Goal: Task Accomplishment & Management: Use online tool/utility

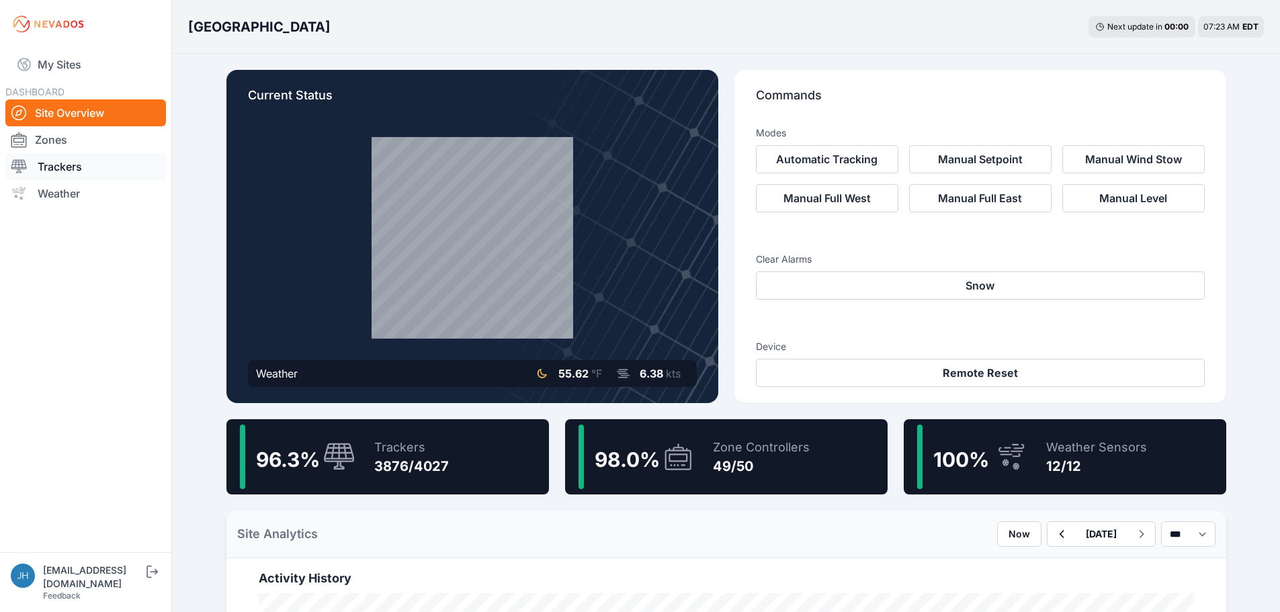
click at [72, 165] on link "Trackers" at bounding box center [85, 166] width 161 height 27
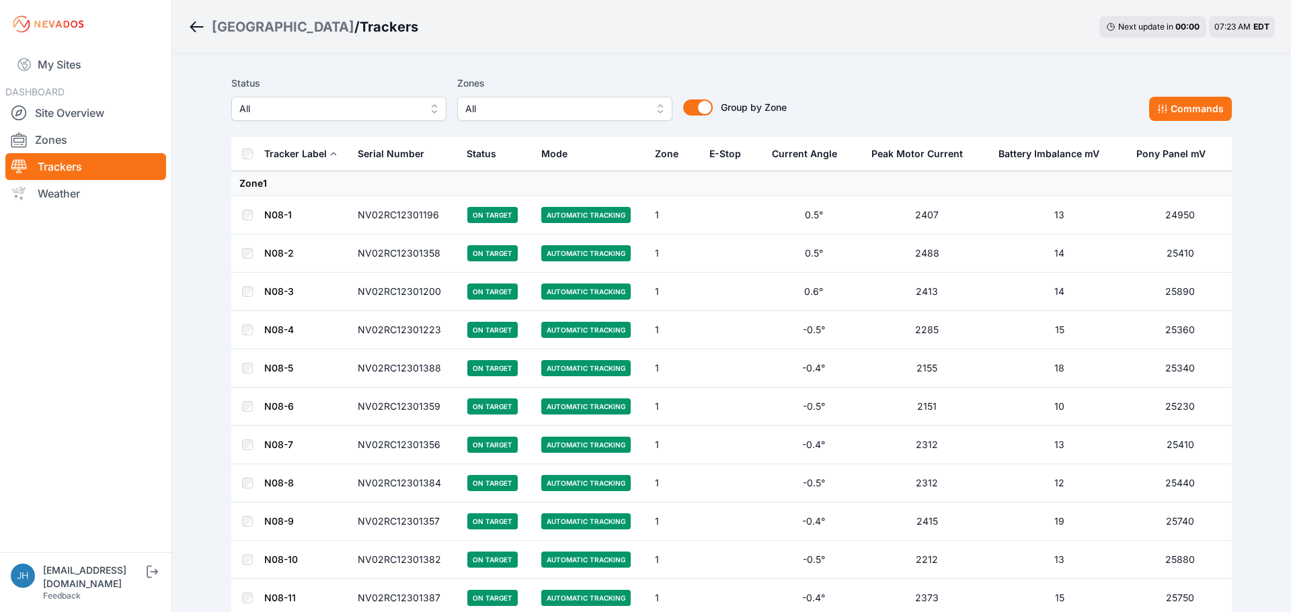
click at [653, 109] on button "All" at bounding box center [564, 109] width 215 height 24
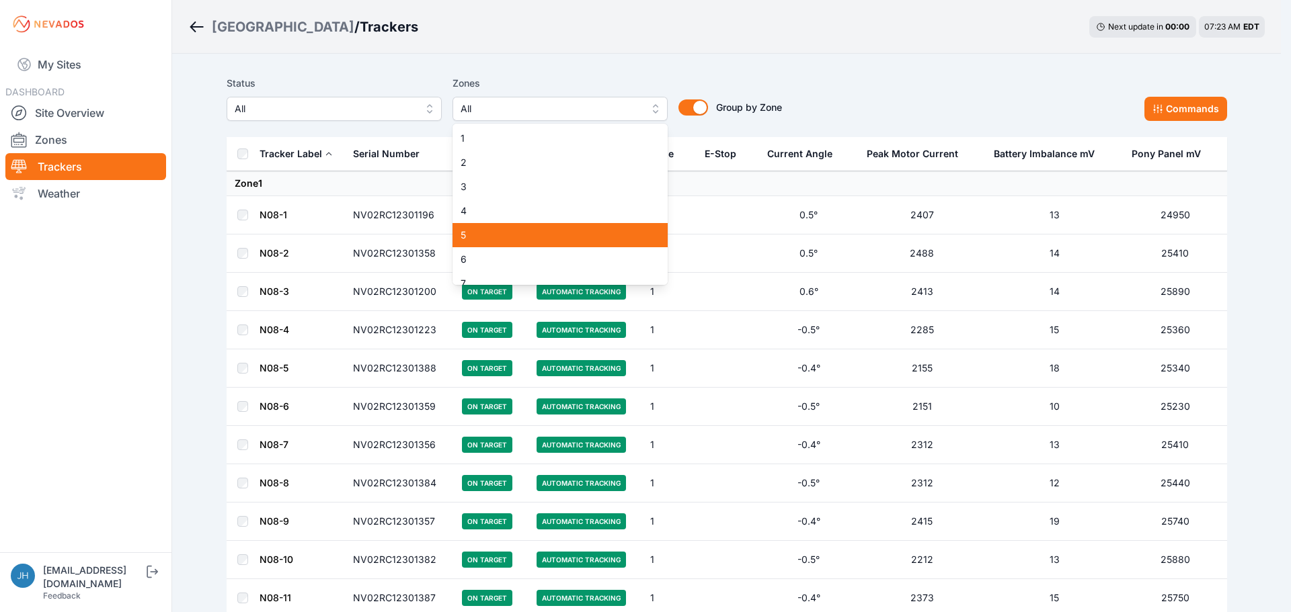
click at [579, 237] on span "5" at bounding box center [551, 235] width 183 height 13
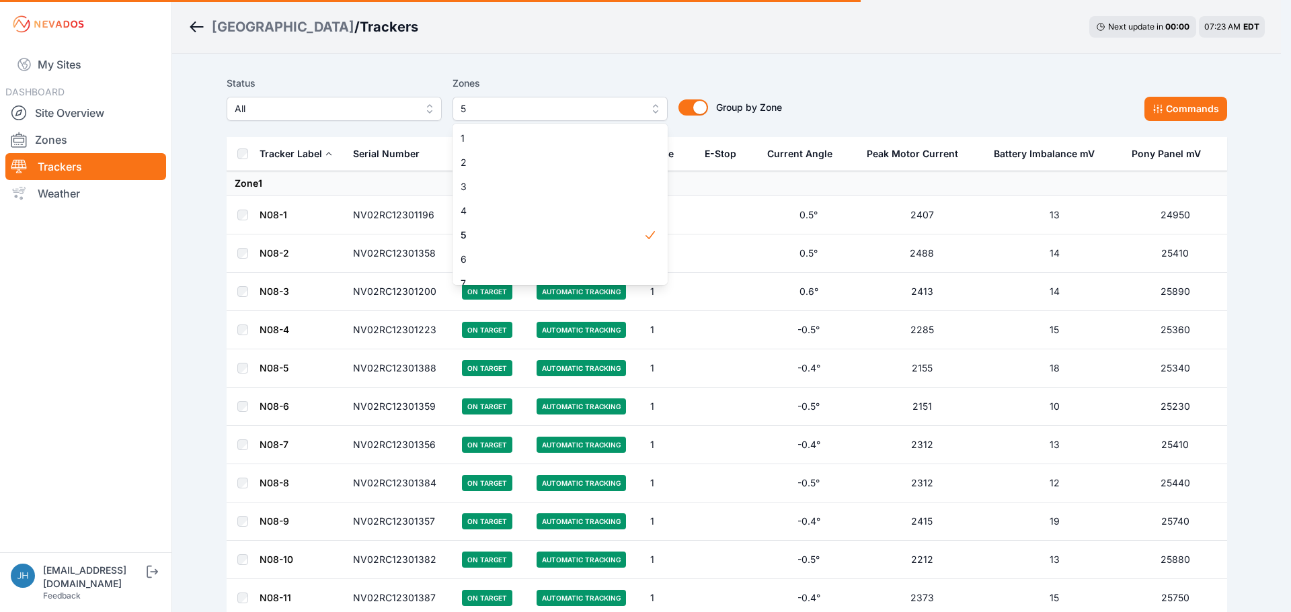
click at [832, 83] on div "Status All Zones 5 1 2 3 4 5 6 7 8 9 10 11 12 13 14 15 16 17 18 19 20 21 22 23 …" at bounding box center [727, 98] width 1000 height 46
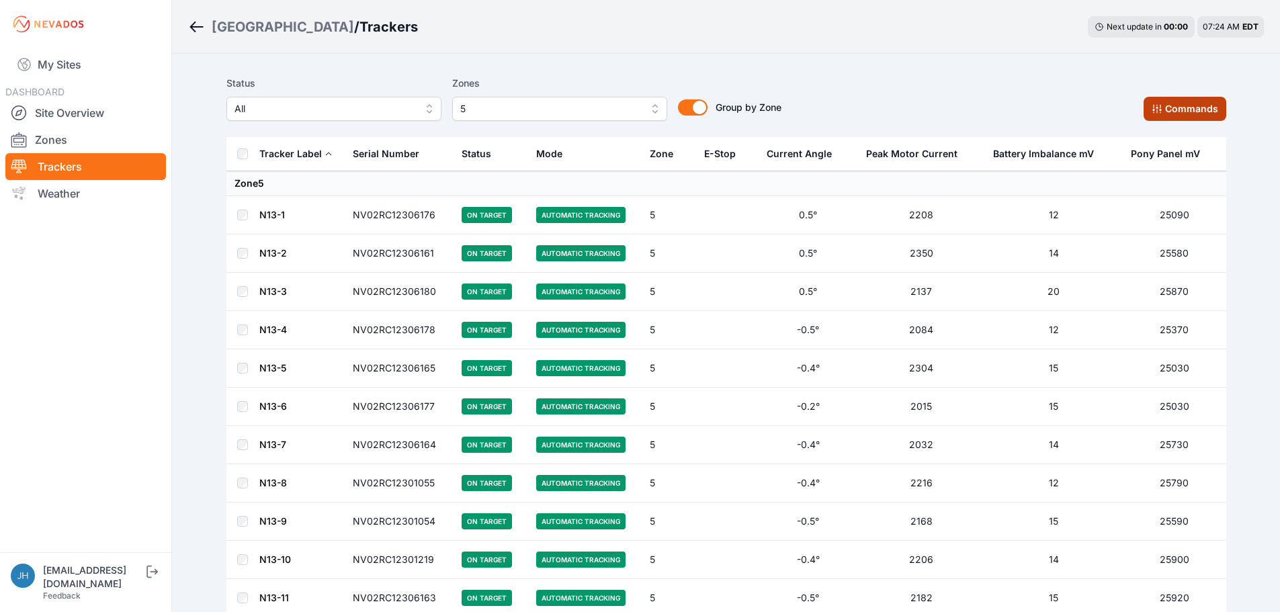
click at [1161, 104] on icon at bounding box center [1157, 109] width 11 height 11
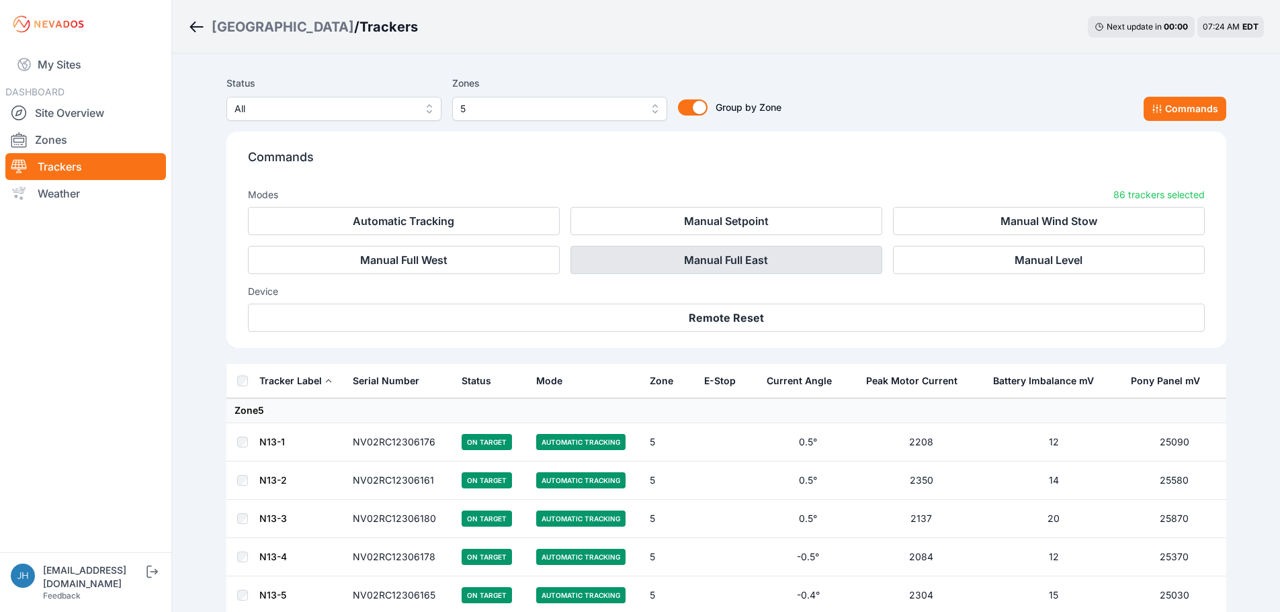
click at [764, 259] on button "Manual Full East" at bounding box center [727, 260] width 312 height 28
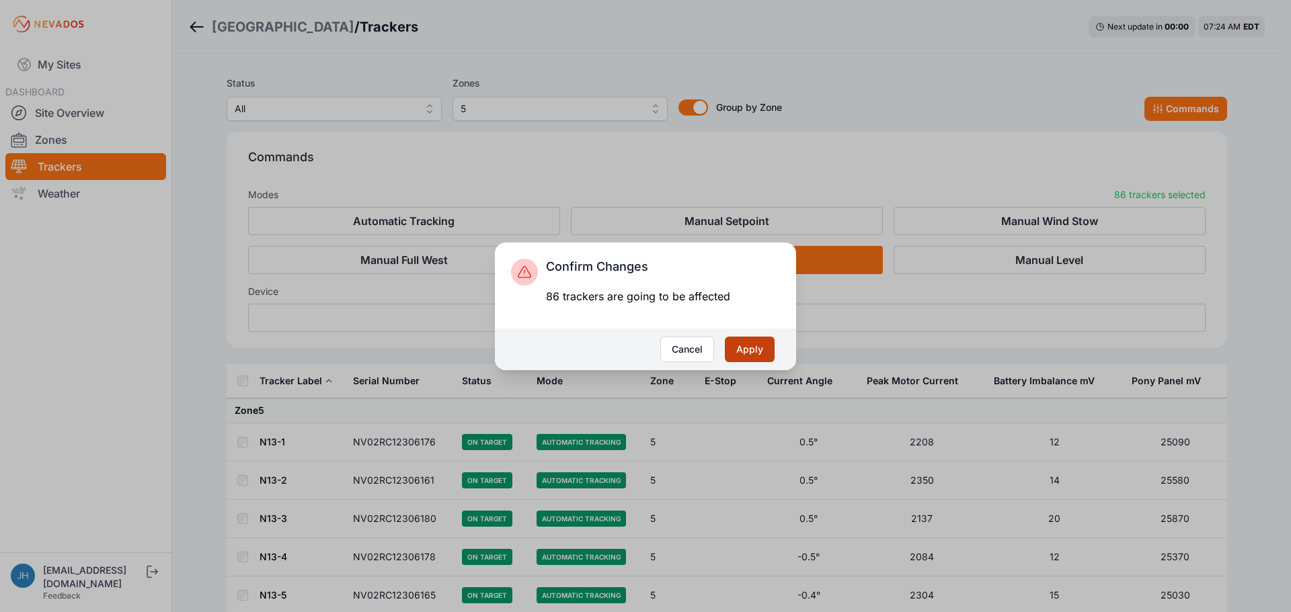
click at [745, 343] on button "Apply" at bounding box center [750, 350] width 50 height 26
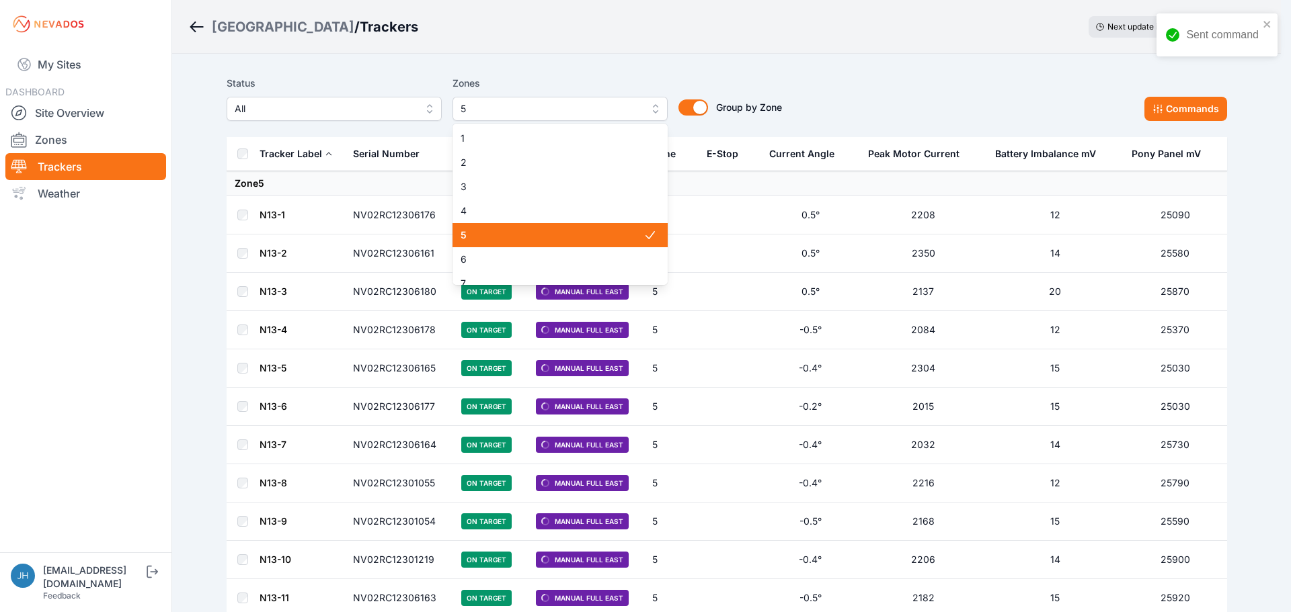
click at [651, 111] on button "5" at bounding box center [559, 109] width 215 height 24
click at [614, 231] on span "5" at bounding box center [551, 235] width 183 height 13
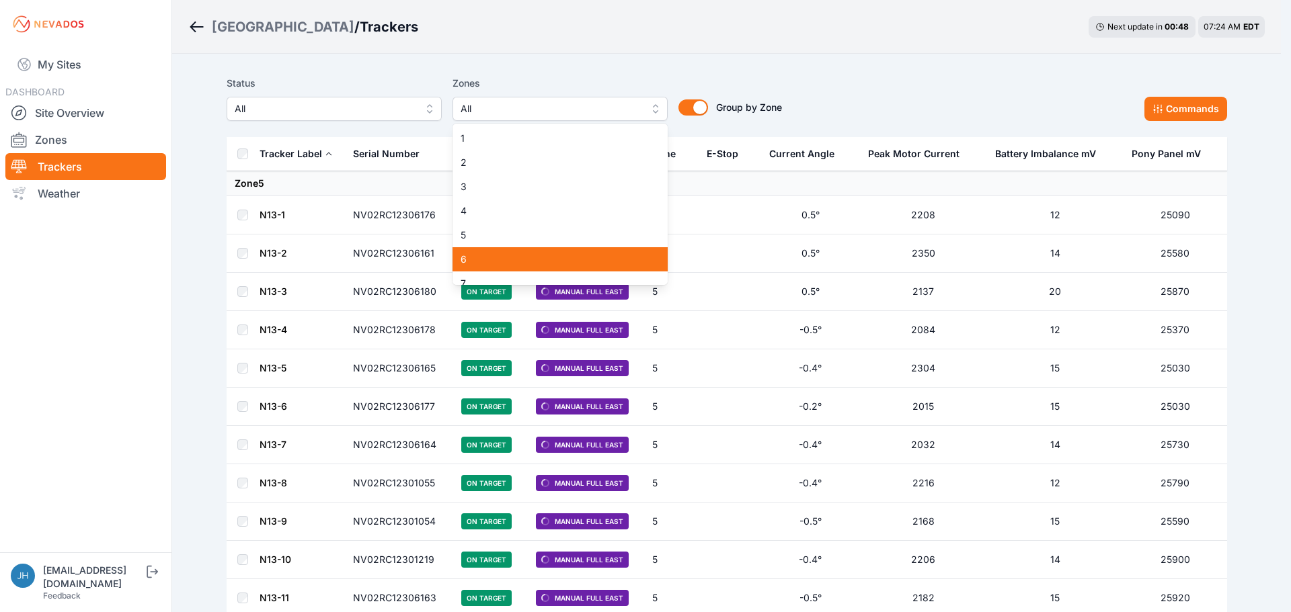
click at [609, 251] on div "6" at bounding box center [559, 259] width 215 height 24
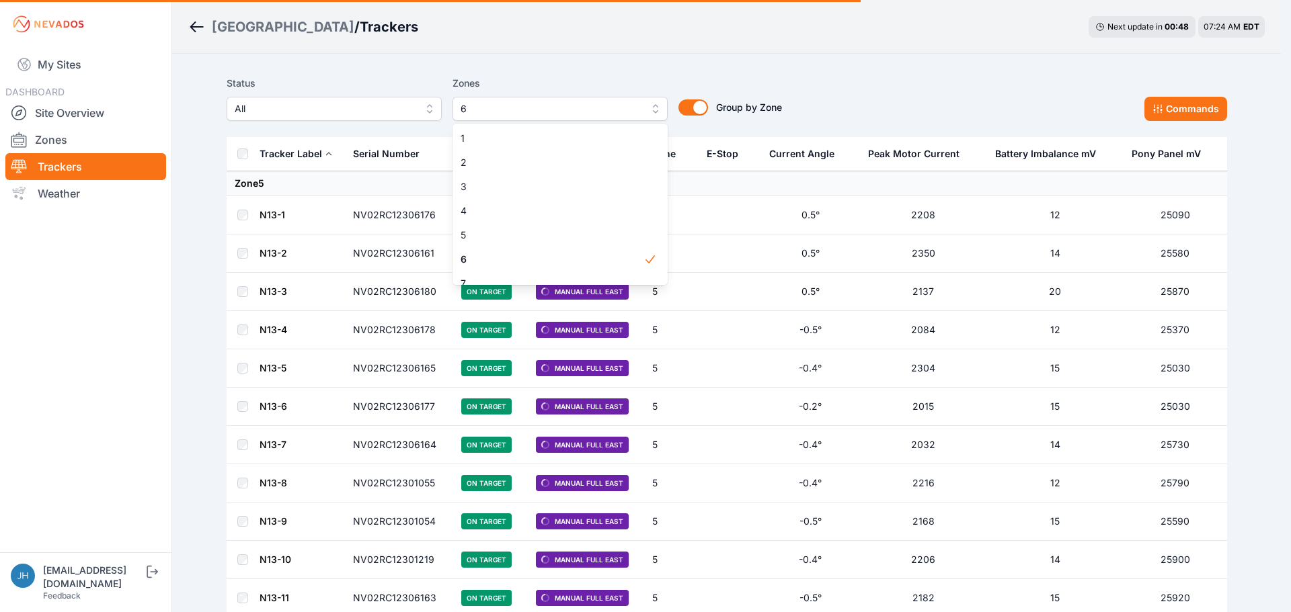
click at [889, 102] on div "Status All Zones 6 1 2 3 4 5 6 7 8 9 10 11 12 13 14 15 16 17 18 19 20 21 22 23 …" at bounding box center [727, 98] width 1000 height 46
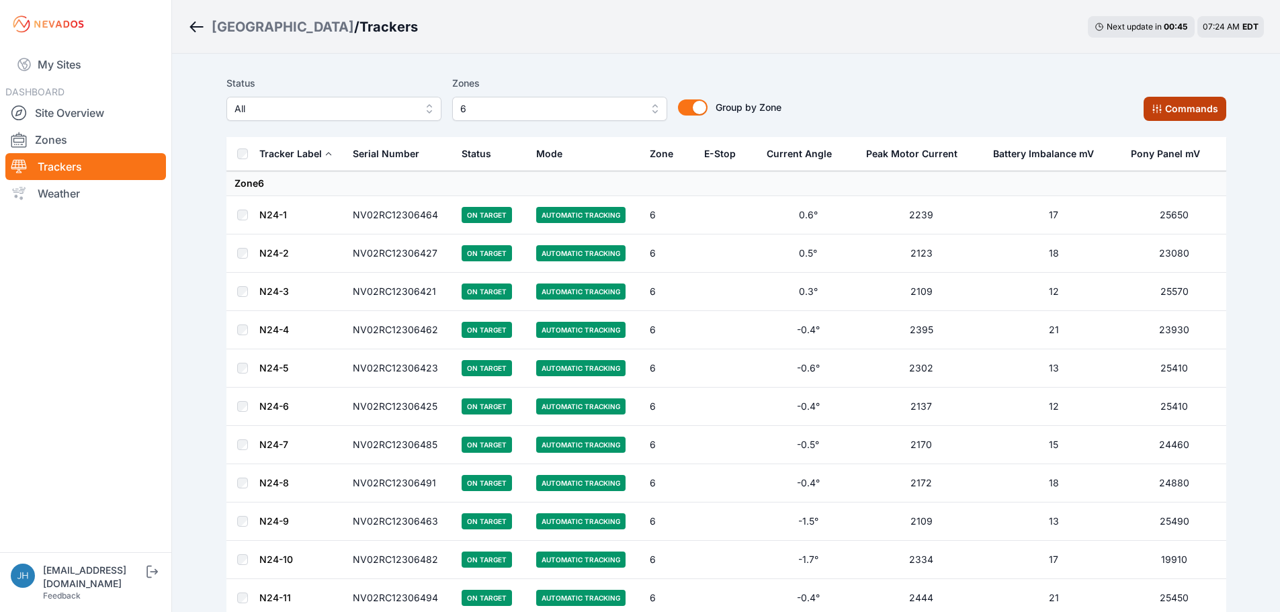
click at [1185, 110] on button "Commands" at bounding box center [1185, 109] width 83 height 24
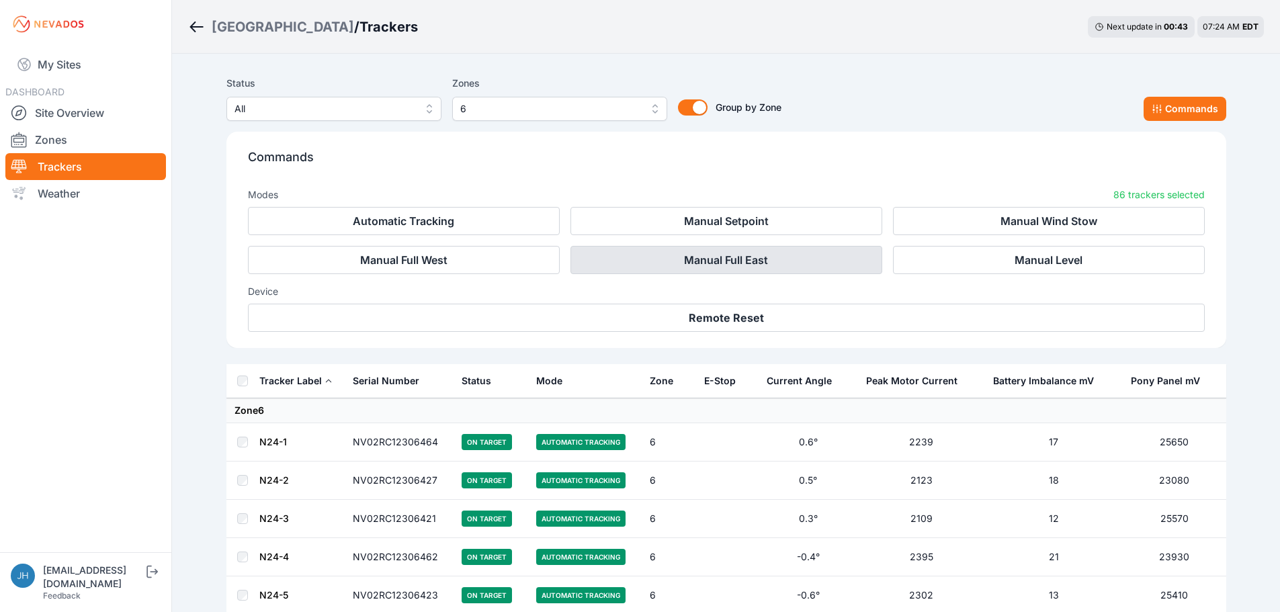
click at [772, 259] on button "Manual Full East" at bounding box center [727, 260] width 312 height 28
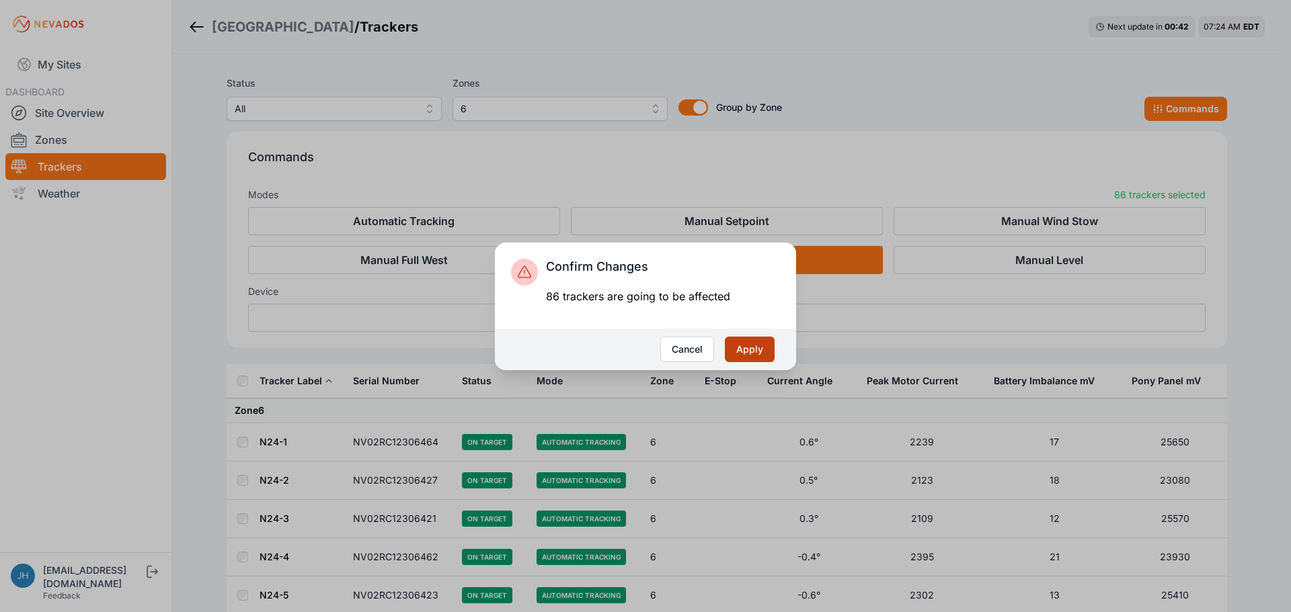
click at [767, 345] on button "Apply" at bounding box center [750, 350] width 50 height 26
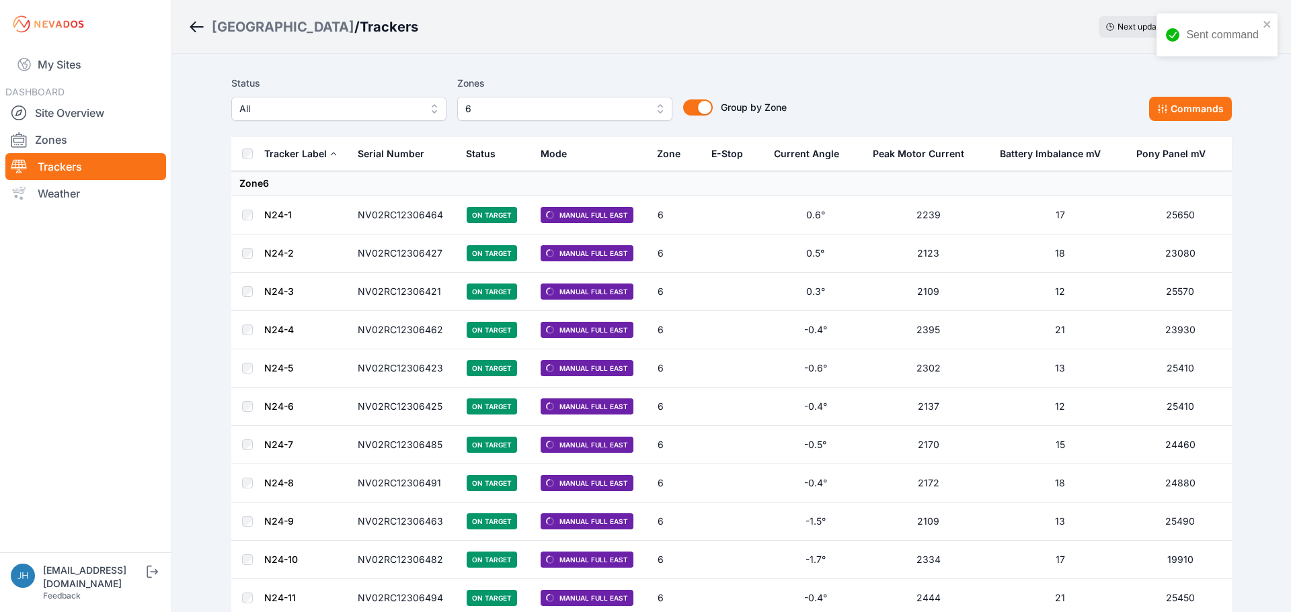
click at [651, 106] on button "6" at bounding box center [564, 109] width 215 height 24
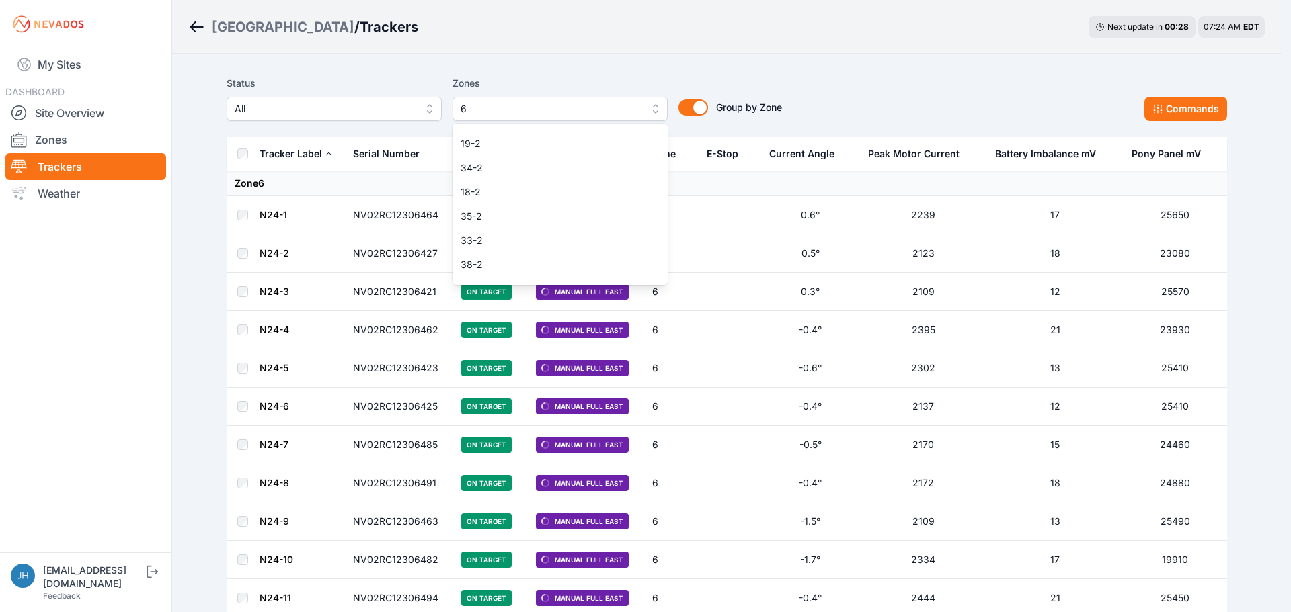
scroll to position [987, 0]
click at [937, 76] on div "Status All Zones 6 1 2 3 4 5 6 7 8 9 10 11 12 13 14 15 16 17 18 19 20 21 22 23 …" at bounding box center [727, 98] width 1000 height 46
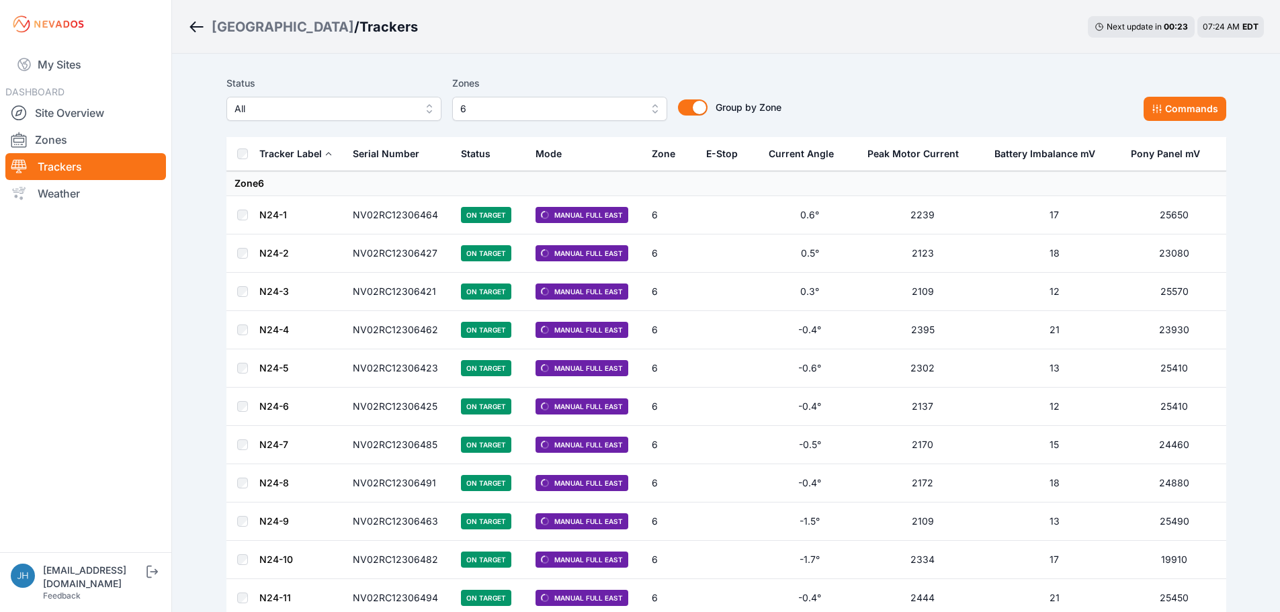
click at [655, 106] on button "6" at bounding box center [559, 109] width 215 height 24
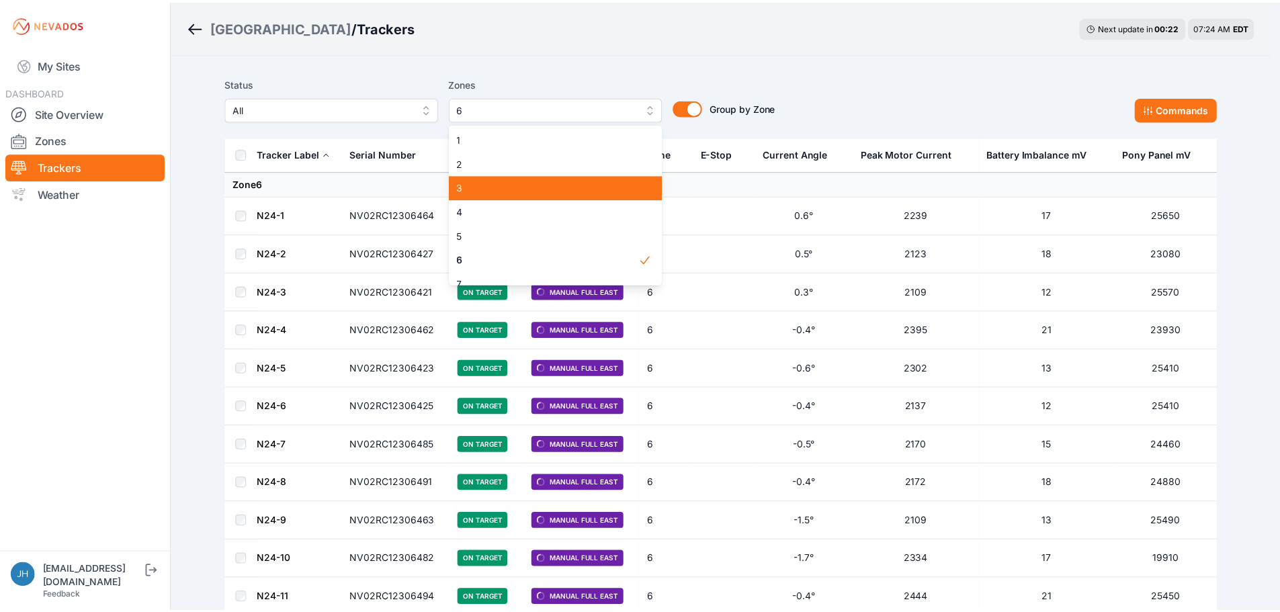
scroll to position [67, 0]
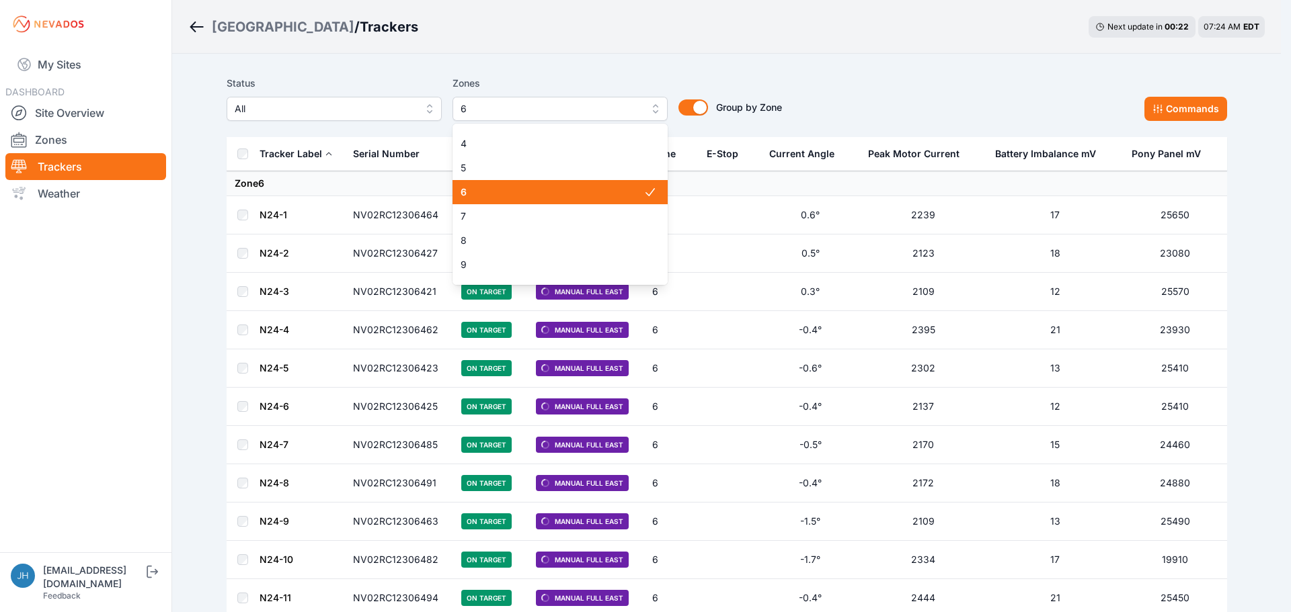
click at [591, 192] on span "6" at bounding box center [551, 192] width 183 height 13
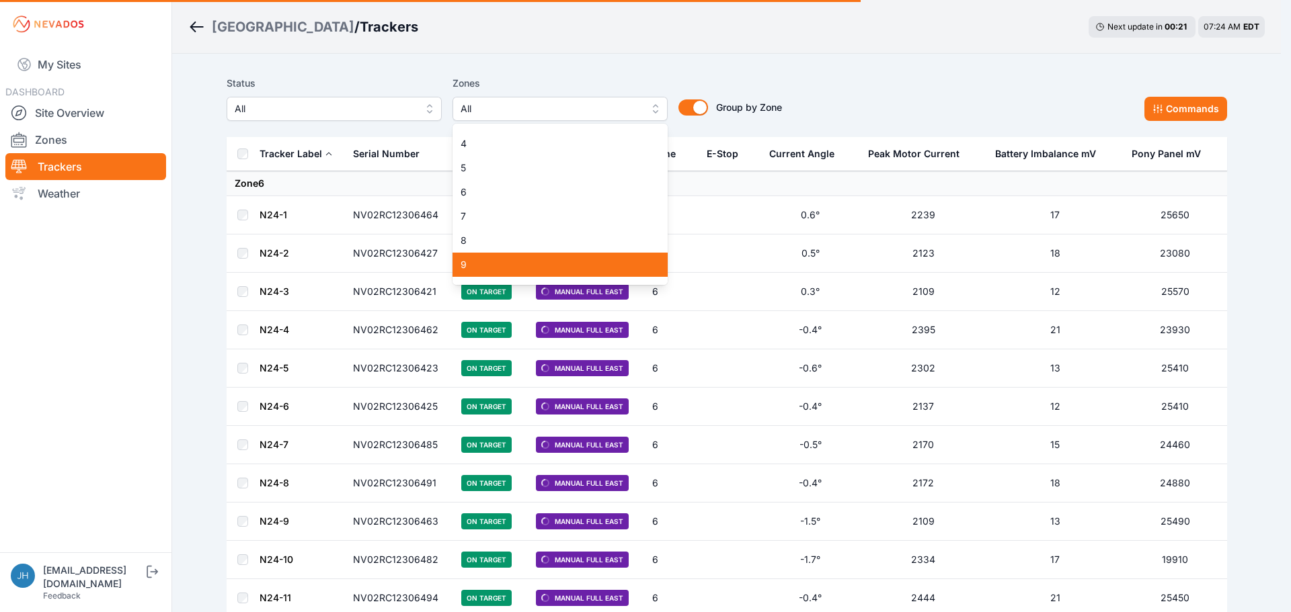
click at [568, 265] on span "9" at bounding box center [551, 264] width 183 height 13
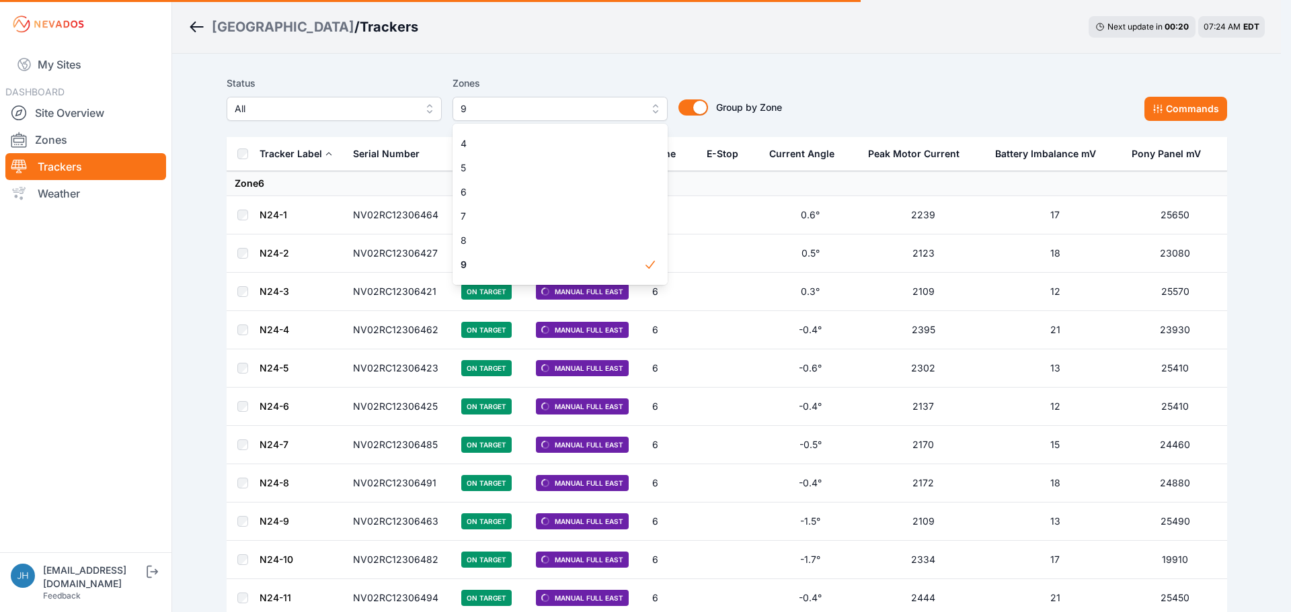
click at [926, 75] on div "Status All Zones 9 1 2 3 4 5 6 7 8 9 10 11 12 13 14 15 16 17 18 19 20 21 22 23 …" at bounding box center [727, 103] width 1000 height 67
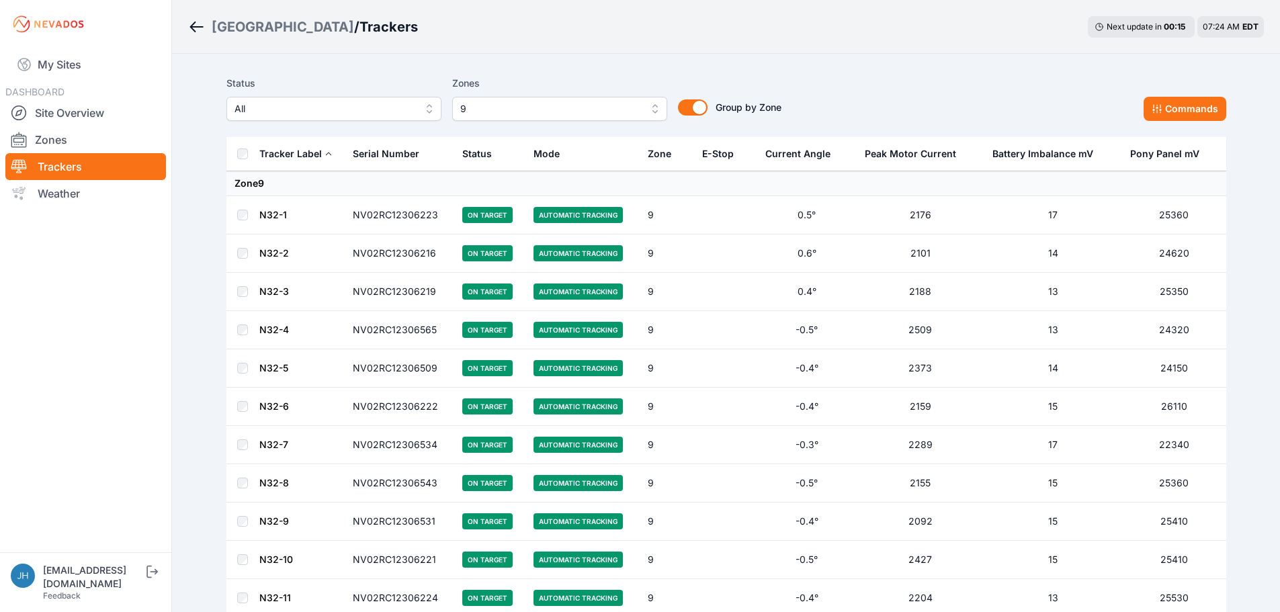
drag, startPoint x: 1178, startPoint y: 107, endPoint x: 1093, endPoint y: 192, distance: 120.3
click at [1178, 107] on button "Commands" at bounding box center [1185, 109] width 83 height 24
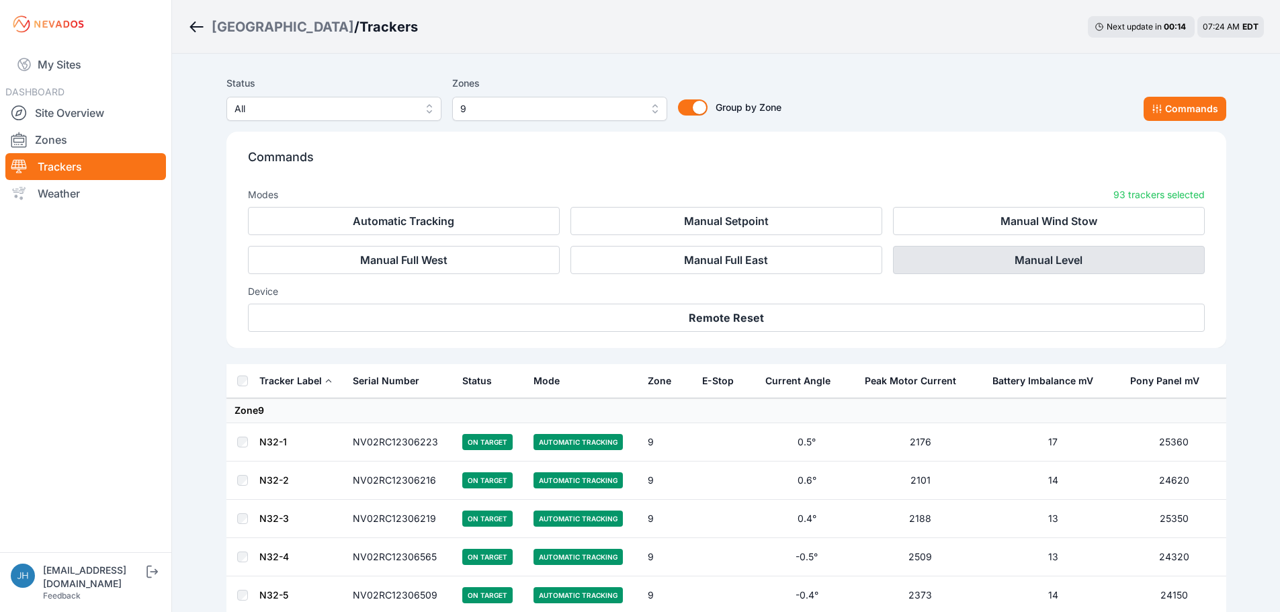
click at [1045, 260] on button "Manual Level" at bounding box center [1049, 260] width 312 height 28
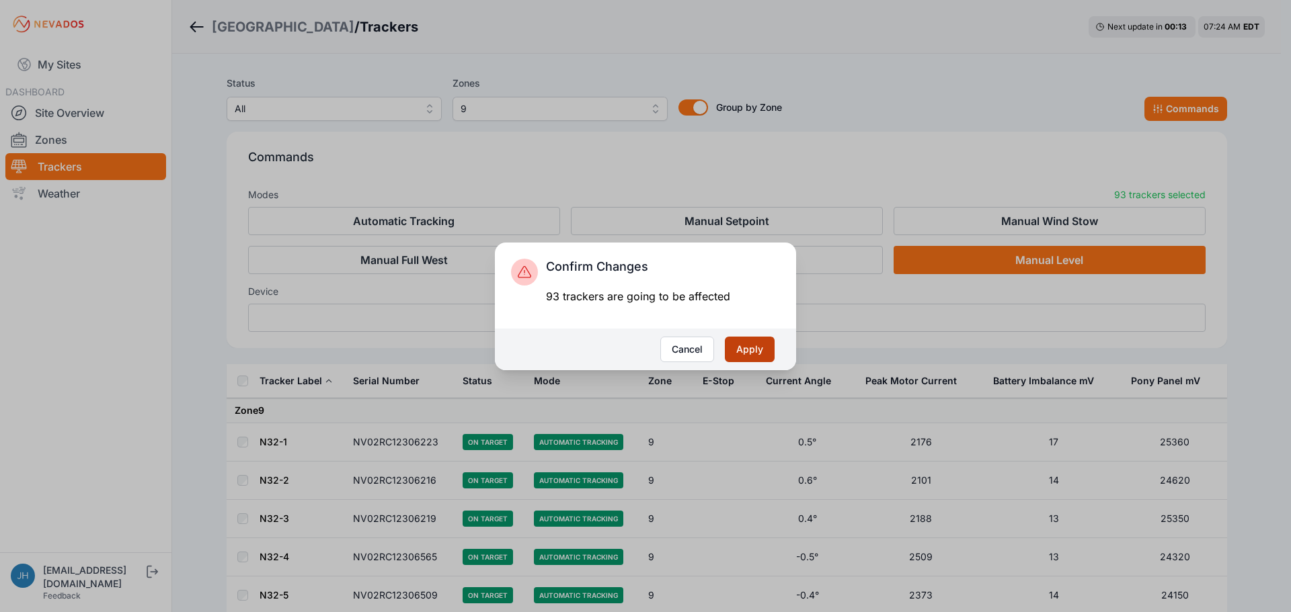
click at [743, 346] on button "Apply" at bounding box center [750, 350] width 50 height 26
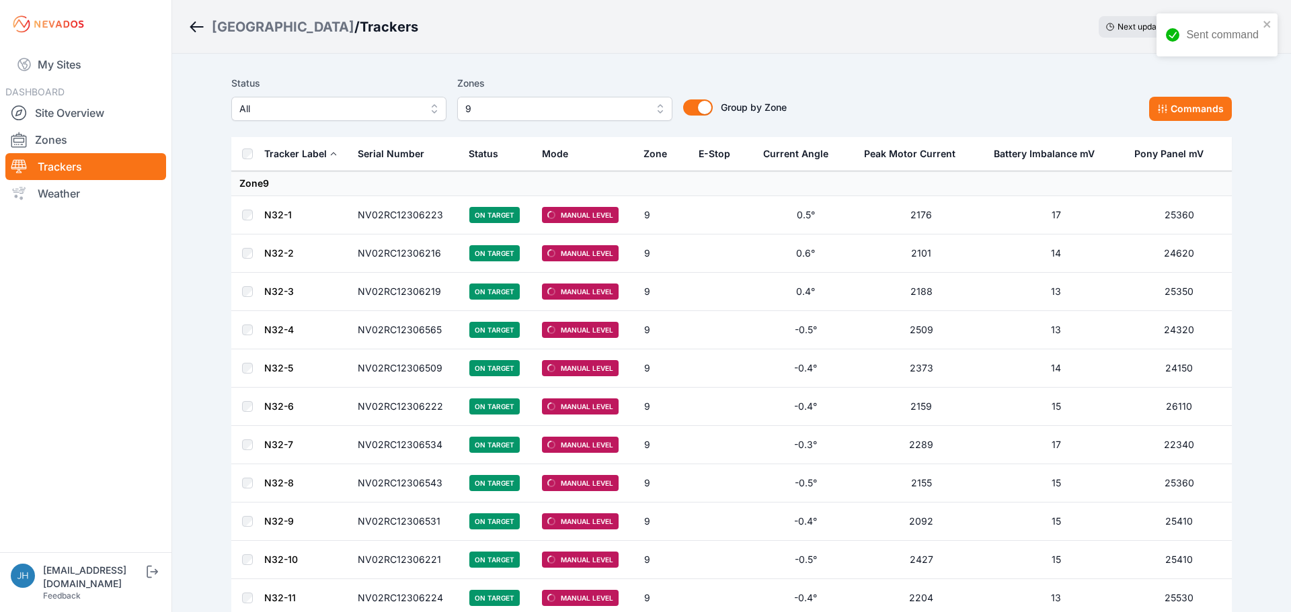
click at [654, 104] on button "9" at bounding box center [564, 109] width 215 height 24
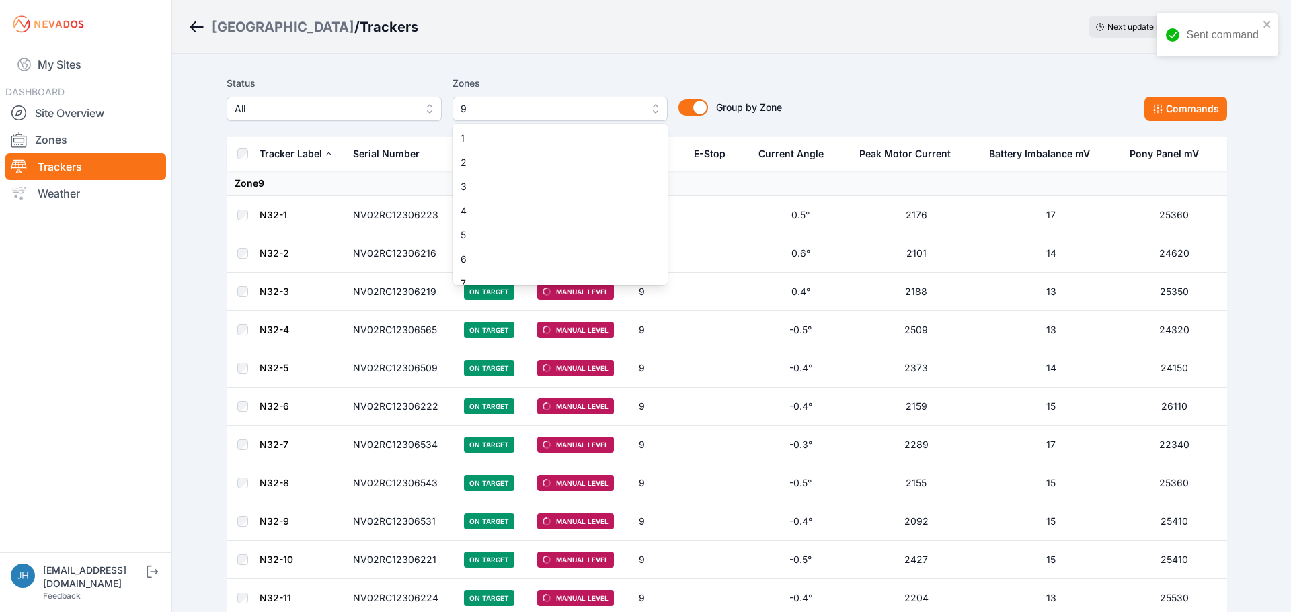
scroll to position [59, 0]
click at [587, 268] on span "9" at bounding box center [551, 272] width 183 height 13
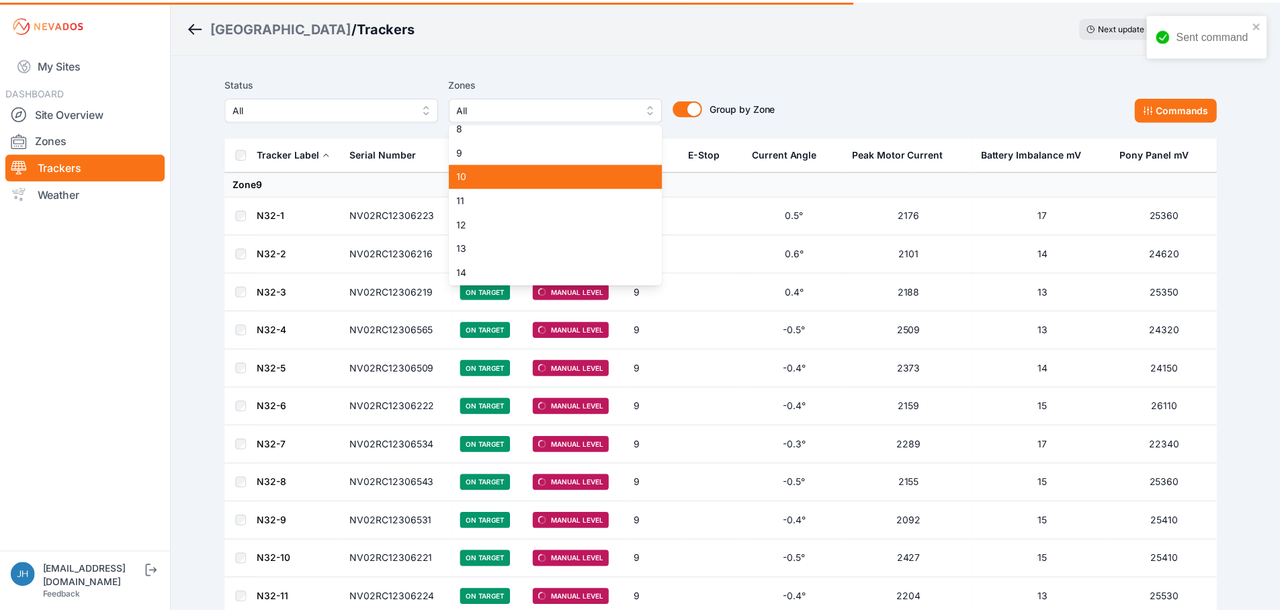
scroll to position [194, 0]
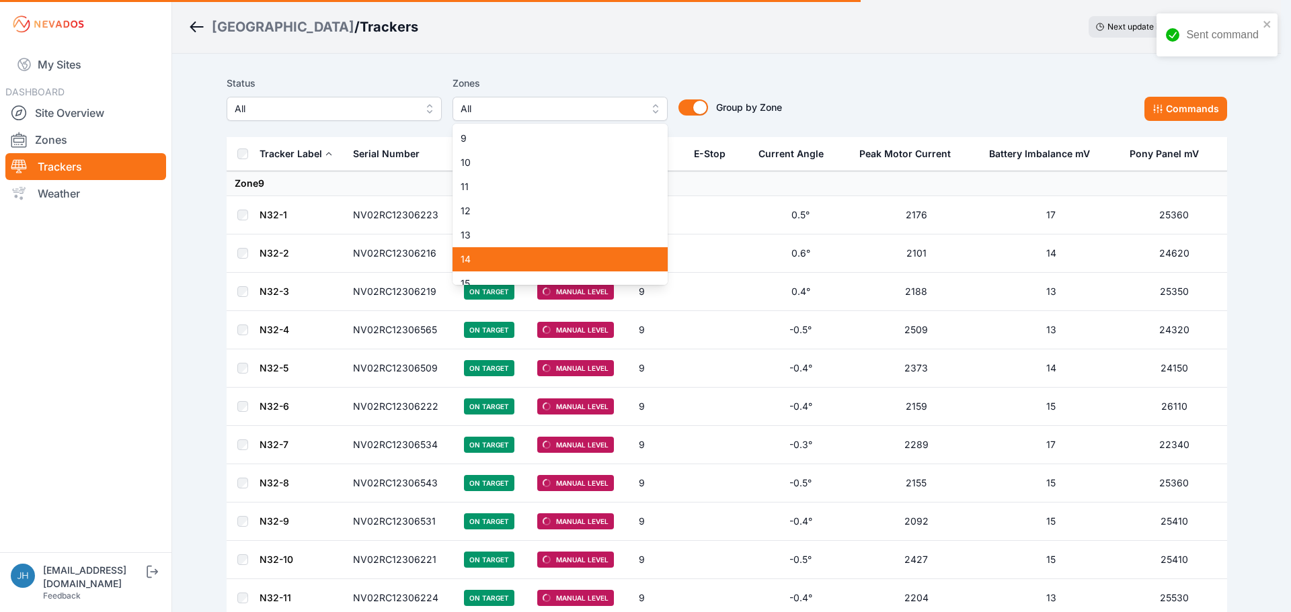
click at [602, 255] on span "14" at bounding box center [551, 259] width 183 height 13
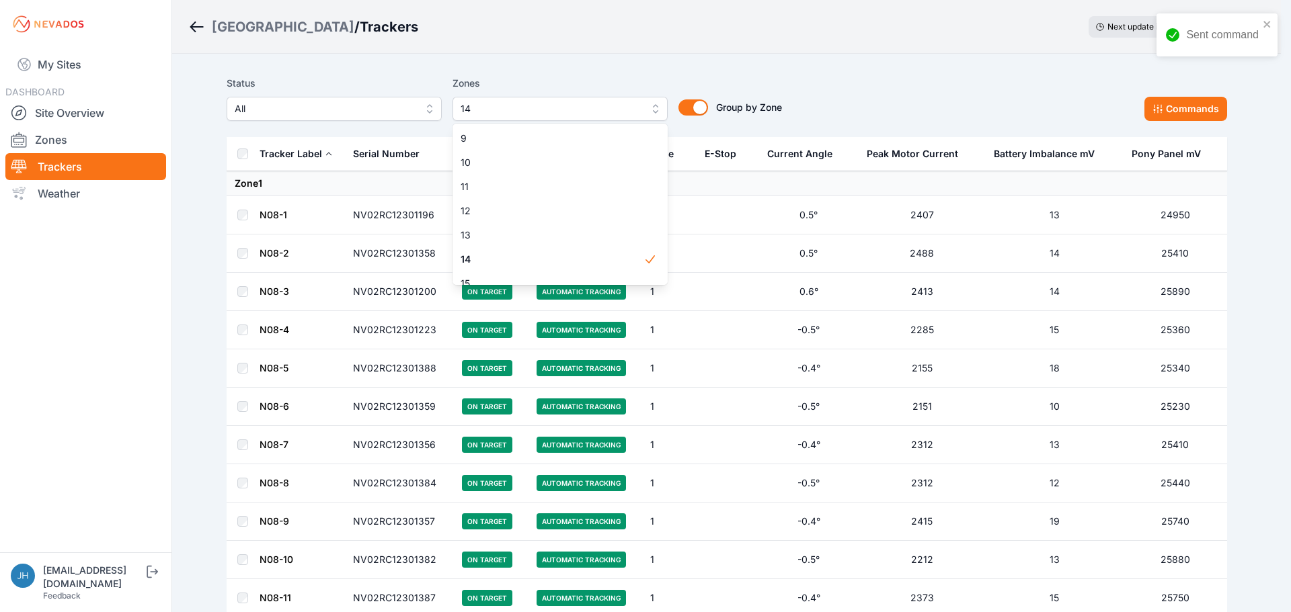
drag, startPoint x: 983, startPoint y: 101, endPoint x: 903, endPoint y: 101, distance: 80.0
click at [981, 100] on div "Status All Zones 14 1 2 3 4 5 6 7 8 9 10 11 12 13 14 15 16 17 18 19 20 21 22 23…" at bounding box center [727, 98] width 1000 height 46
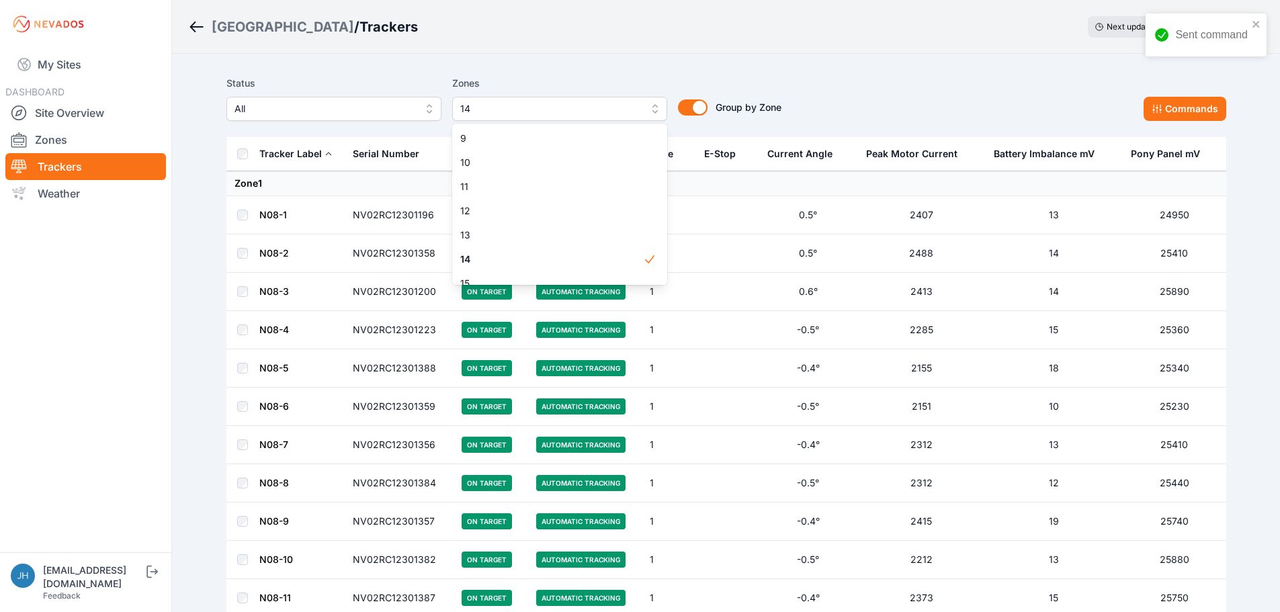
click at [905, 101] on div "Status All Zones 14 1 2 3 4 5 6 7 8 9 10 11 12 13 14 15 16 17 18 19 20 21 22 23…" at bounding box center [727, 98] width 1000 height 46
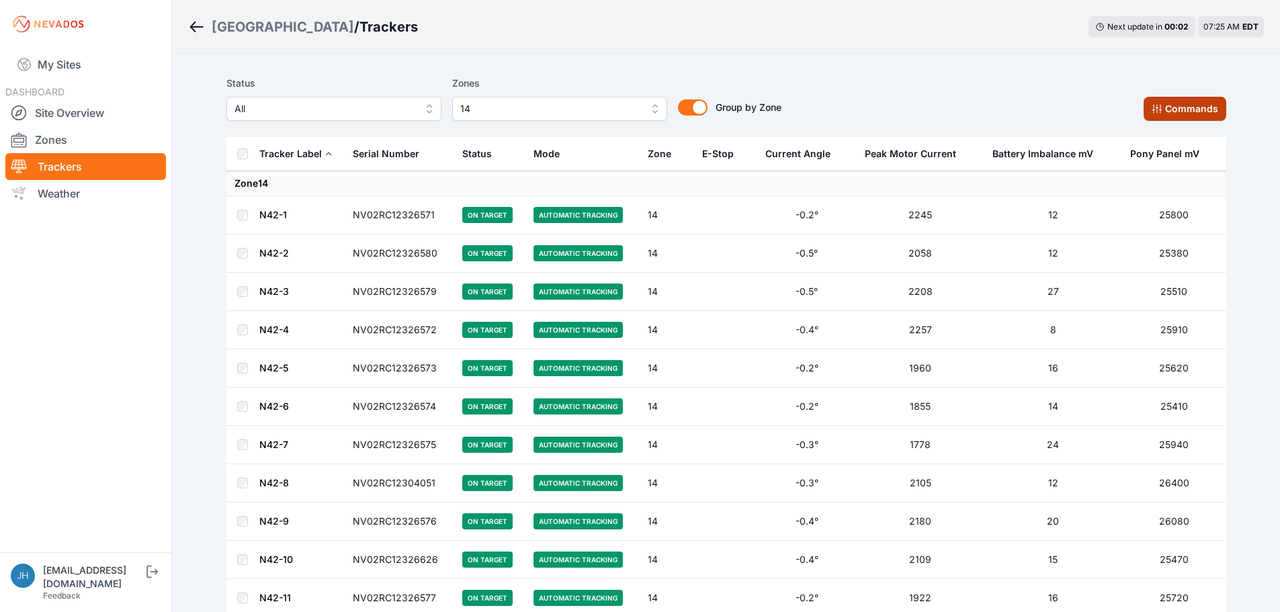
click at [1170, 106] on button "Commands" at bounding box center [1185, 109] width 83 height 24
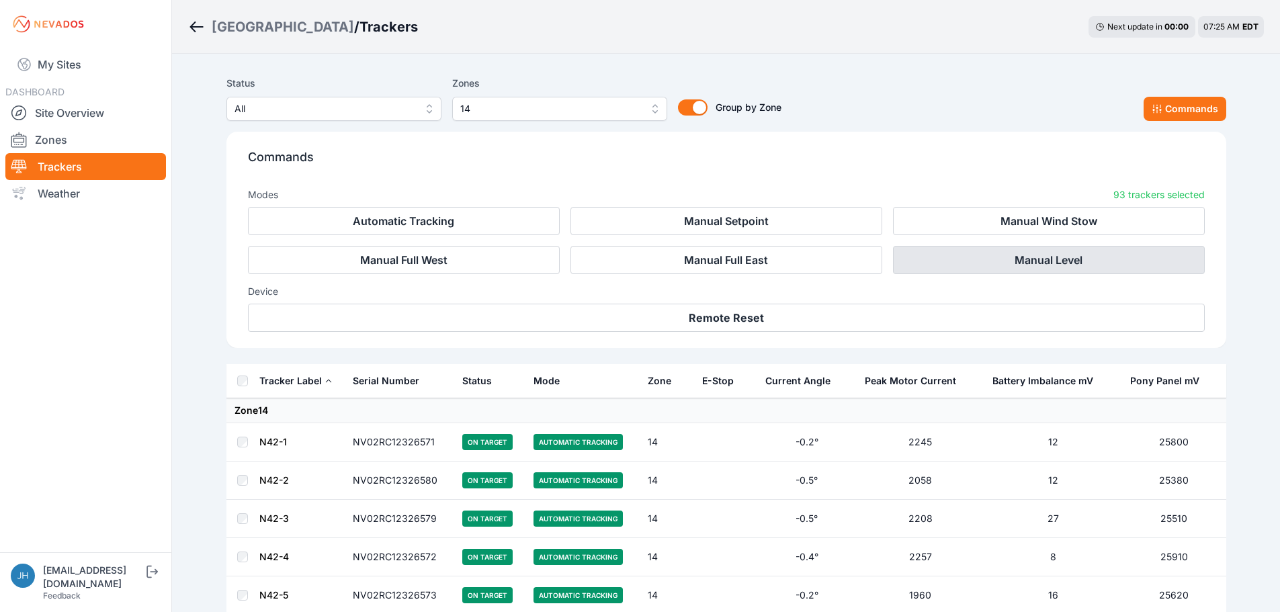
click at [1077, 261] on button "Manual Level" at bounding box center [1049, 260] width 312 height 28
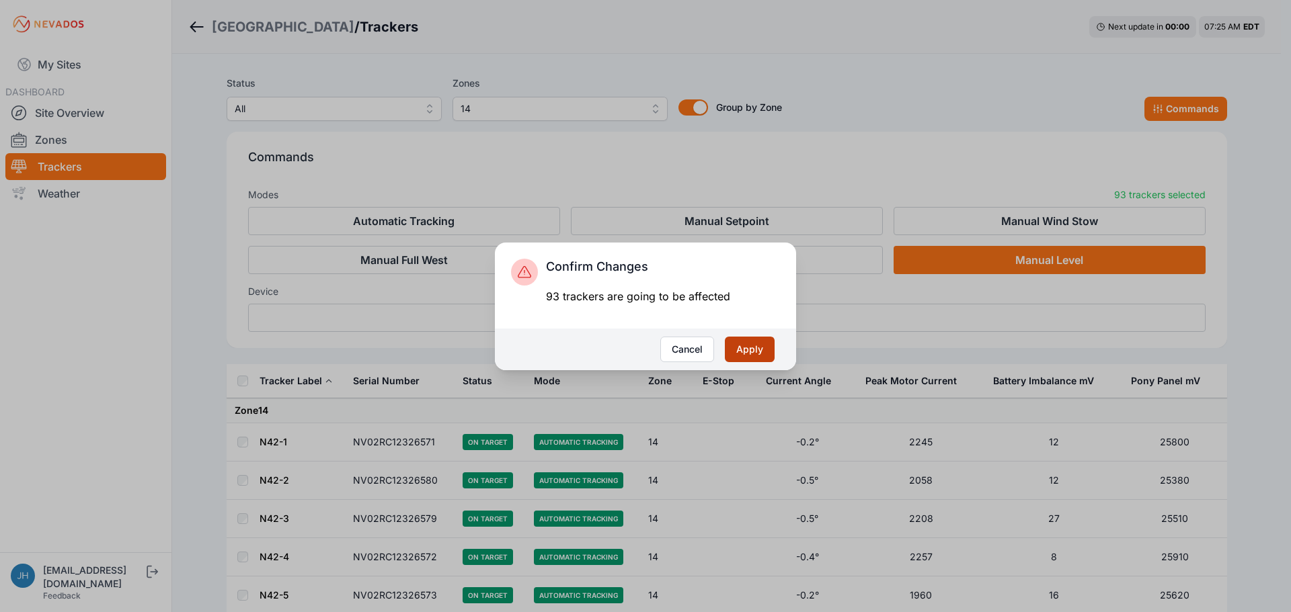
click at [757, 350] on button "Apply" at bounding box center [750, 350] width 50 height 26
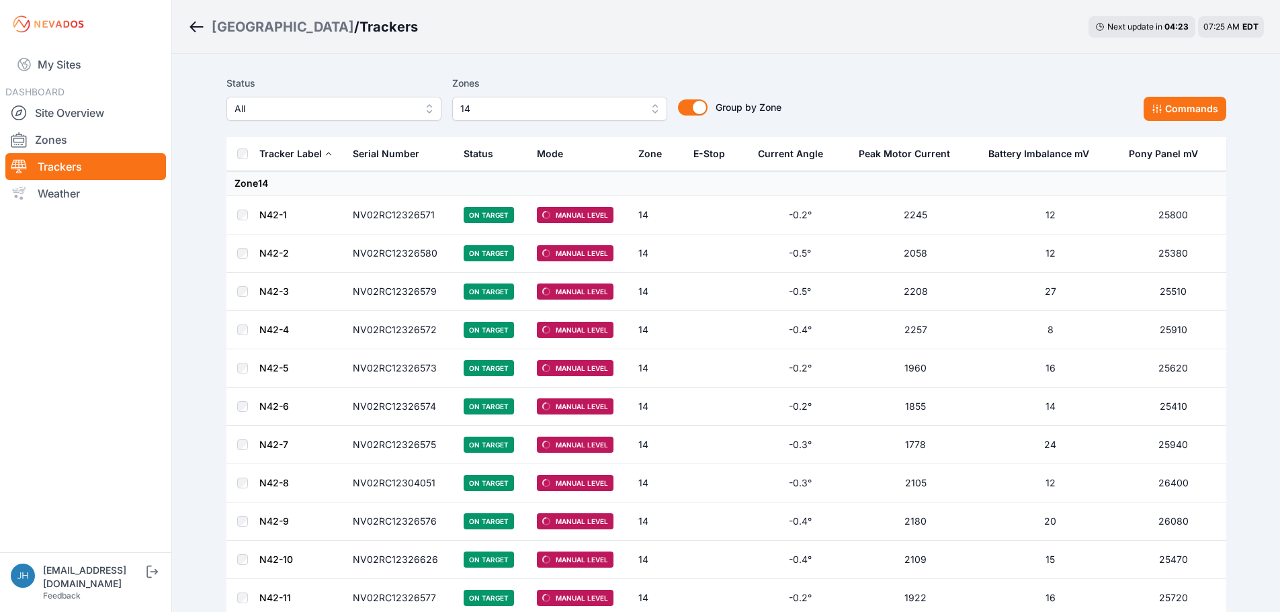
drag, startPoint x: 75, startPoint y: 114, endPoint x: 239, endPoint y: 75, distance: 169.2
click at [75, 114] on link "Site Overview" at bounding box center [85, 112] width 161 height 27
